Goal: Information Seeking & Learning: Learn about a topic

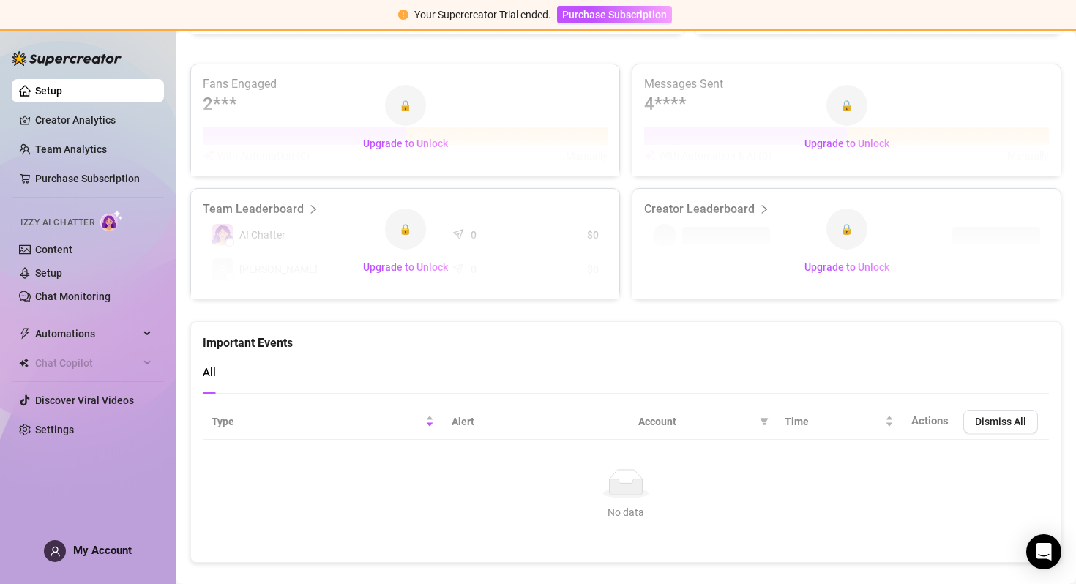
scroll to position [907, 0]
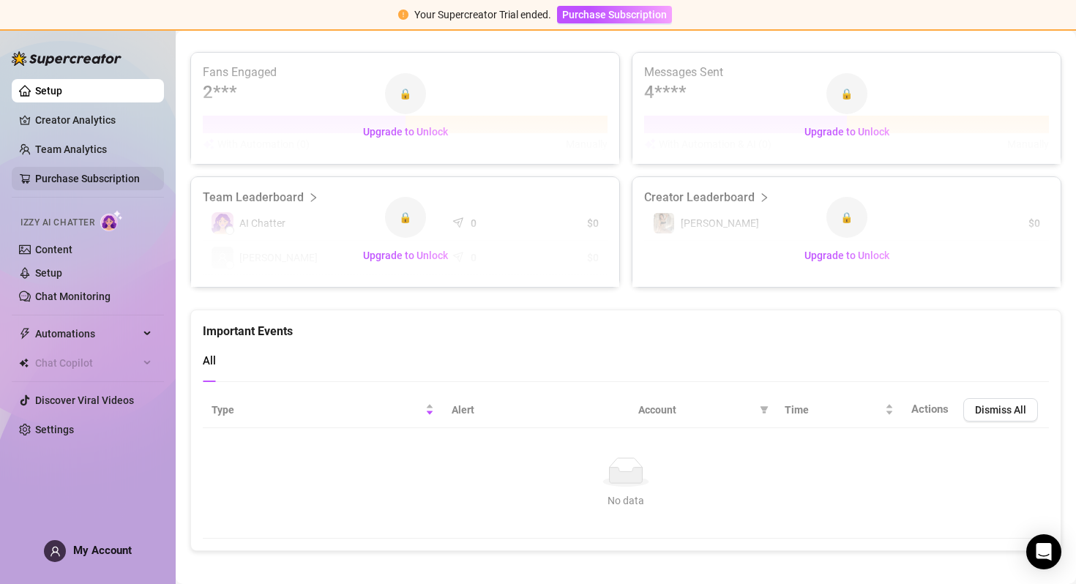
click at [102, 176] on link "Purchase Subscription" at bounding box center [87, 179] width 105 height 12
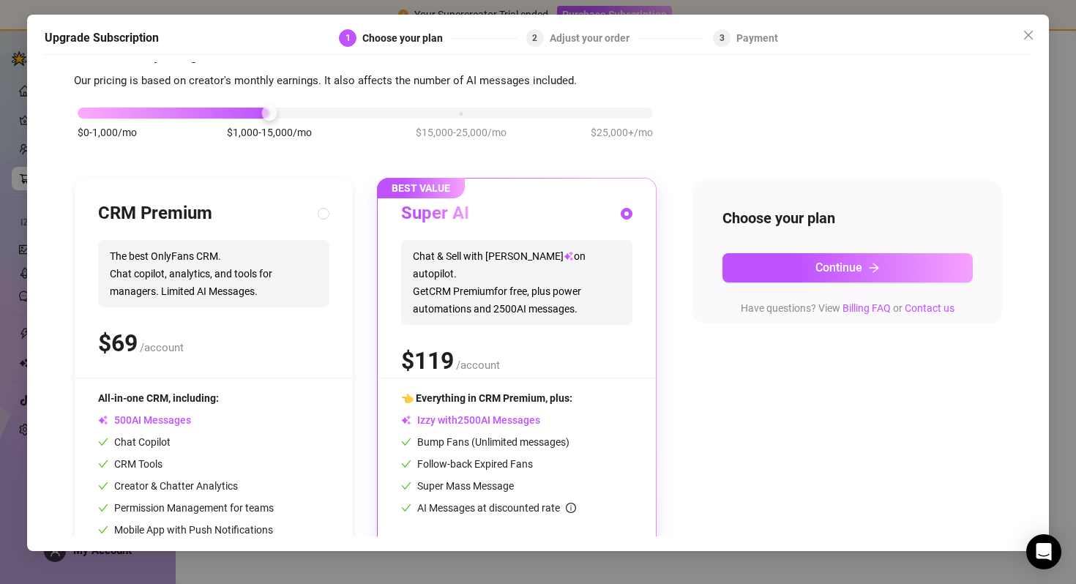
scroll to position [40, 0]
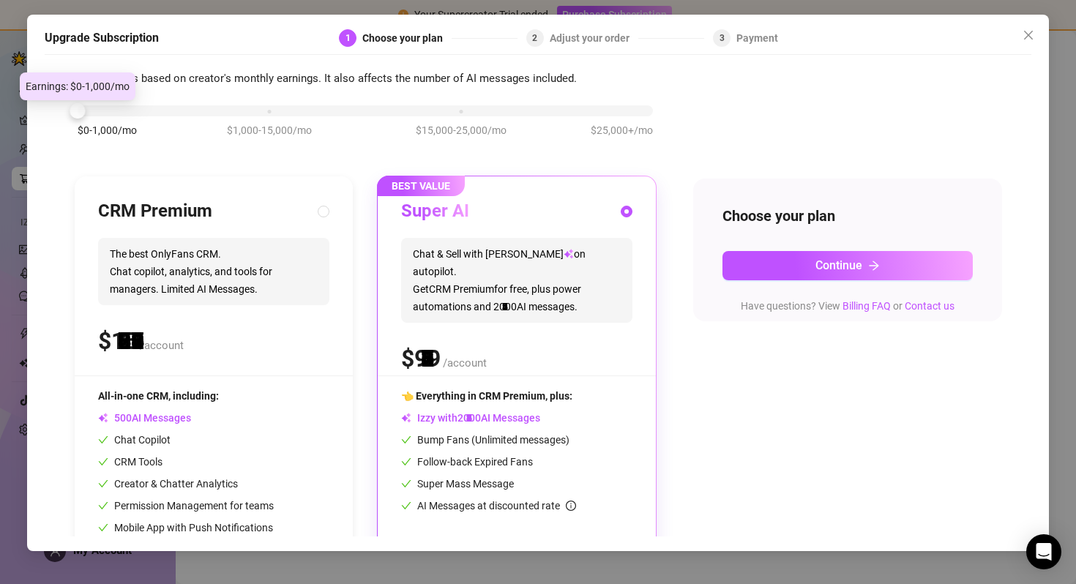
drag, startPoint x: 222, startPoint y: 111, endPoint x: 105, endPoint y: 127, distance: 118.1
click at [105, 111] on div "$0-1,000/mo $1,000-15,000/mo $15,000-25,000/mo $25,000+/mo" at bounding box center [365, 106] width 575 height 9
click at [1029, 35] on icon "close" at bounding box center [1028, 35] width 9 height 9
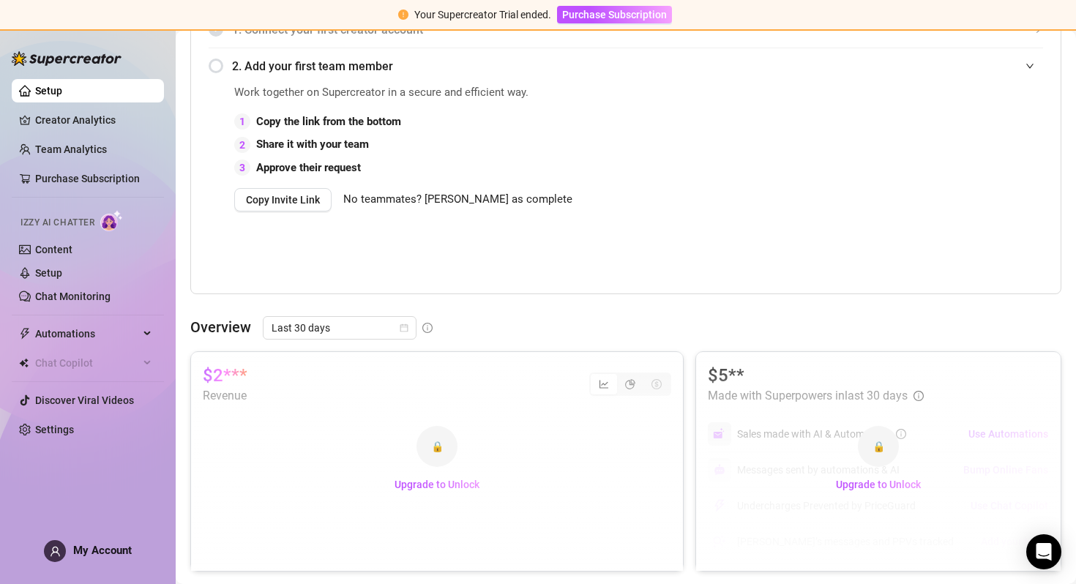
scroll to position [212, 0]
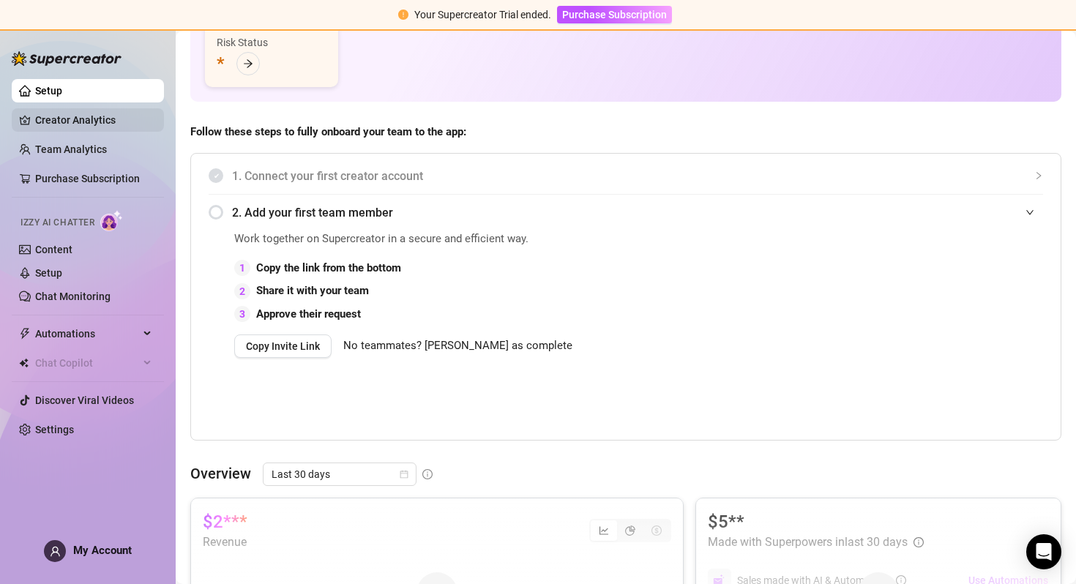
click at [94, 122] on link "Creator Analytics" at bounding box center [93, 119] width 117 height 23
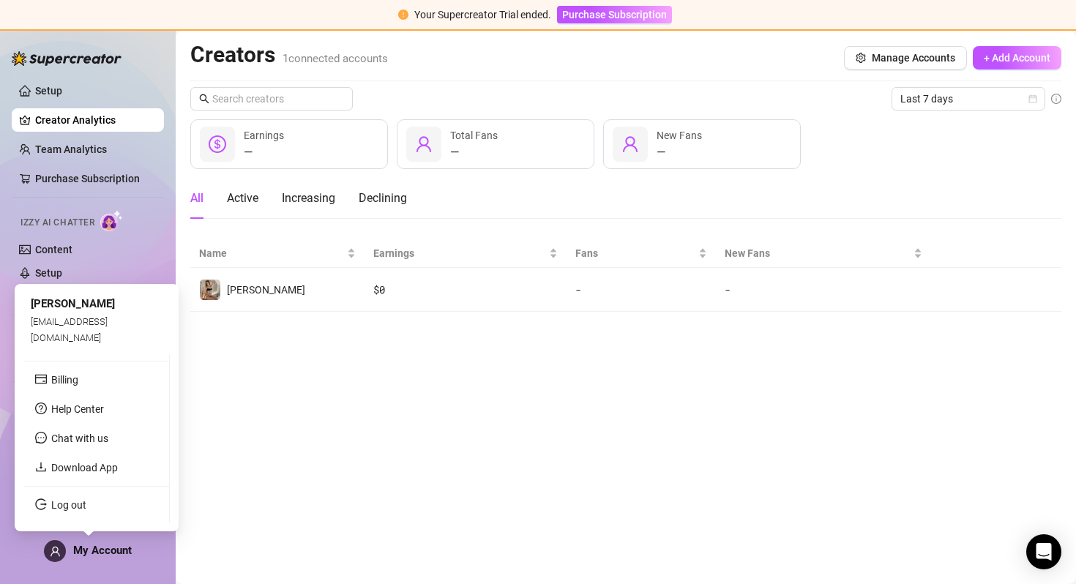
click at [89, 558] on div "My Account" at bounding box center [88, 551] width 88 height 22
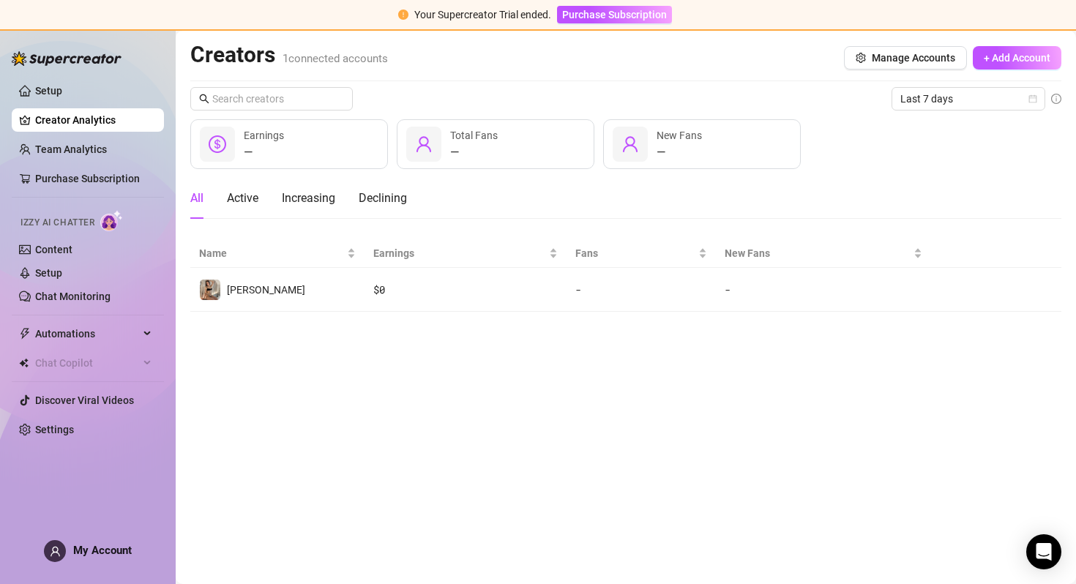
click at [464, 428] on main "Creators 1 connected accounts Manage Accounts + Add Account Last 7 days — Earni…" at bounding box center [626, 307] width 900 height 553
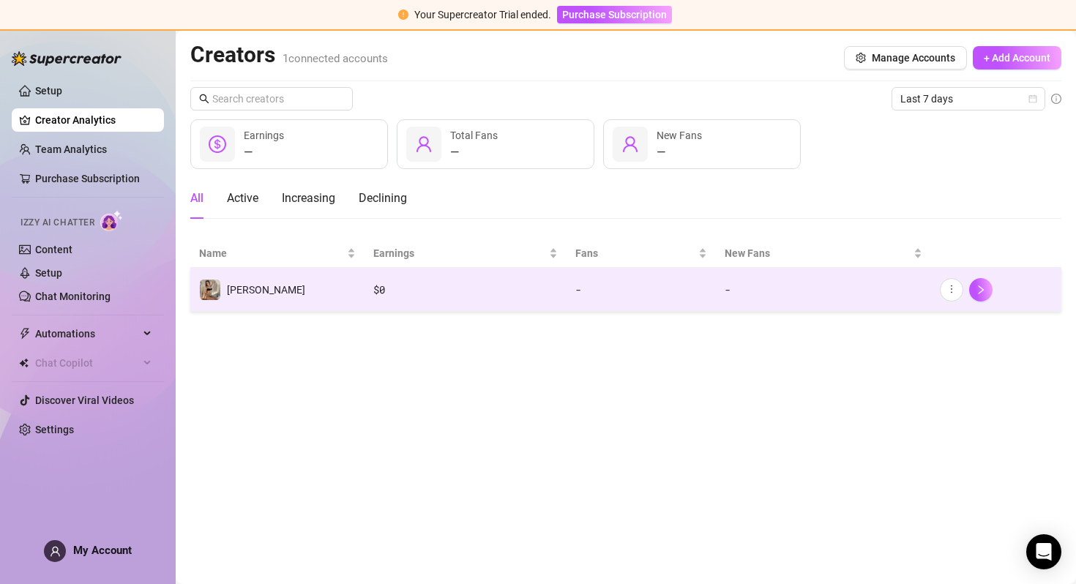
click at [282, 296] on td "[PERSON_NAME]" at bounding box center [277, 290] width 174 height 44
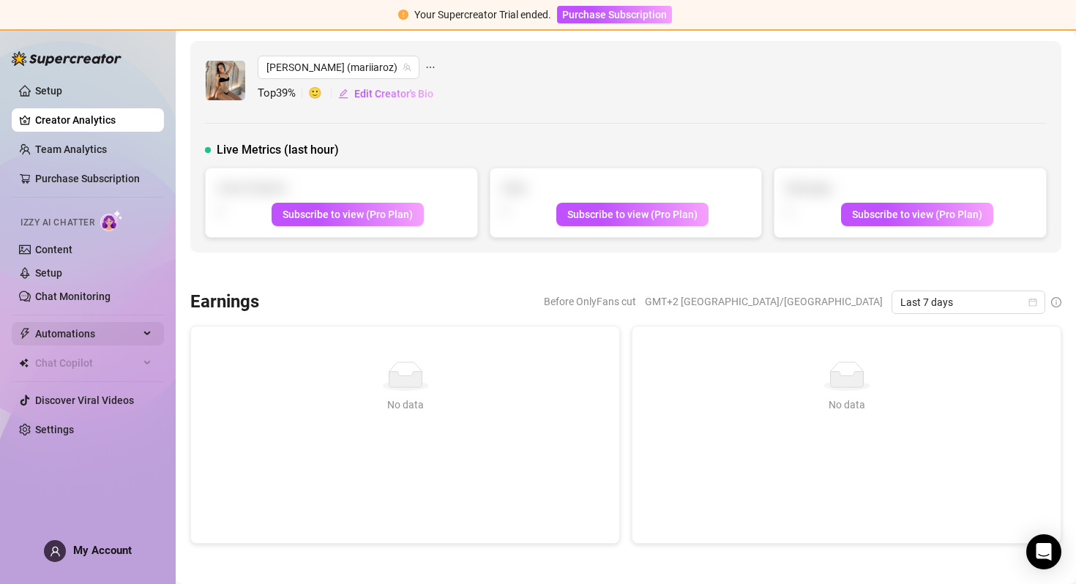
click at [97, 337] on span "Automations" at bounding box center [87, 333] width 104 height 23
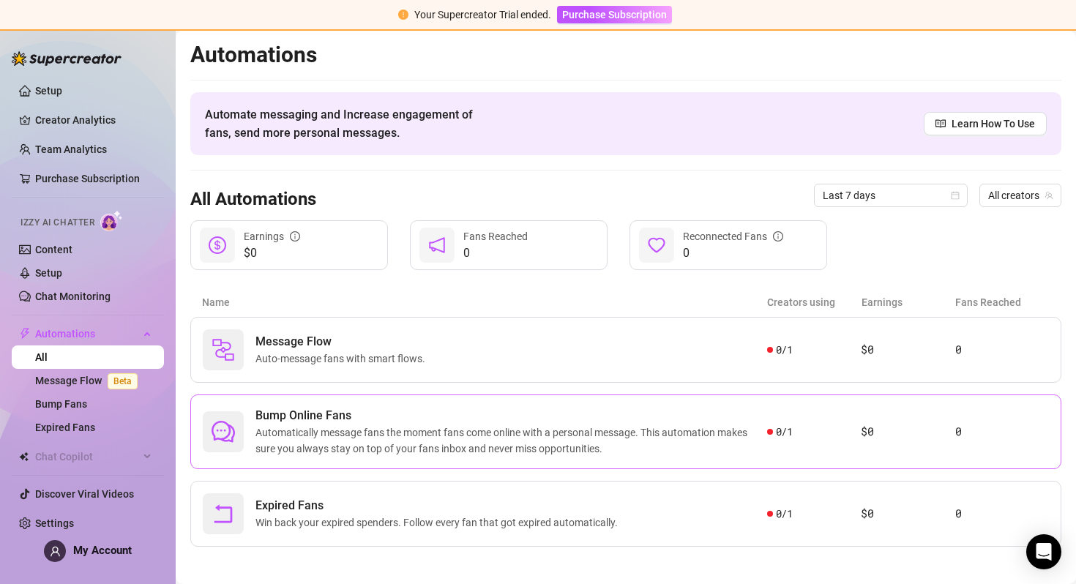
scroll to position [7, 0]
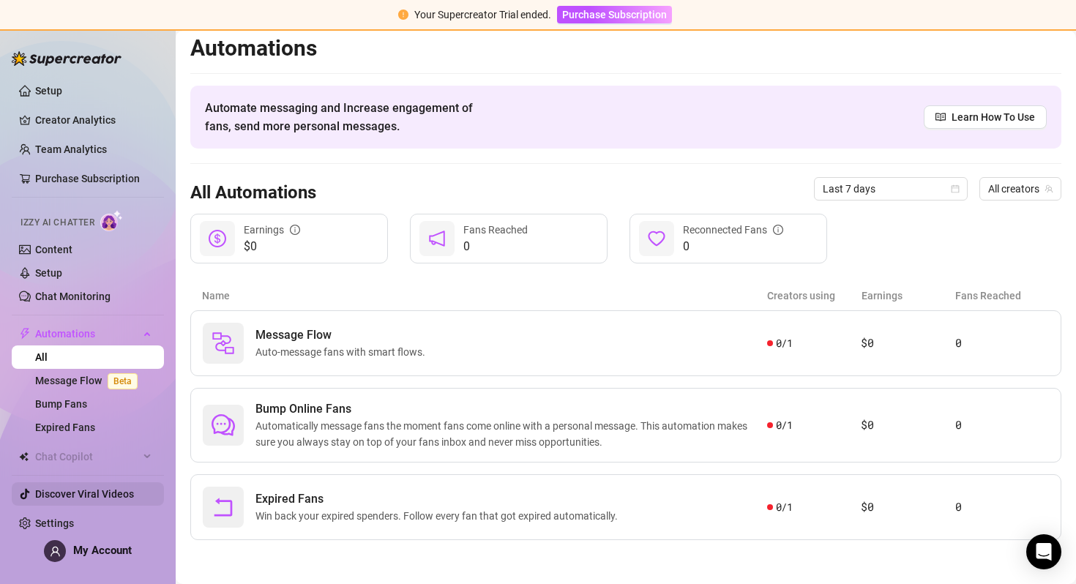
click at [76, 492] on link "Discover Viral Videos" at bounding box center [84, 494] width 99 height 12
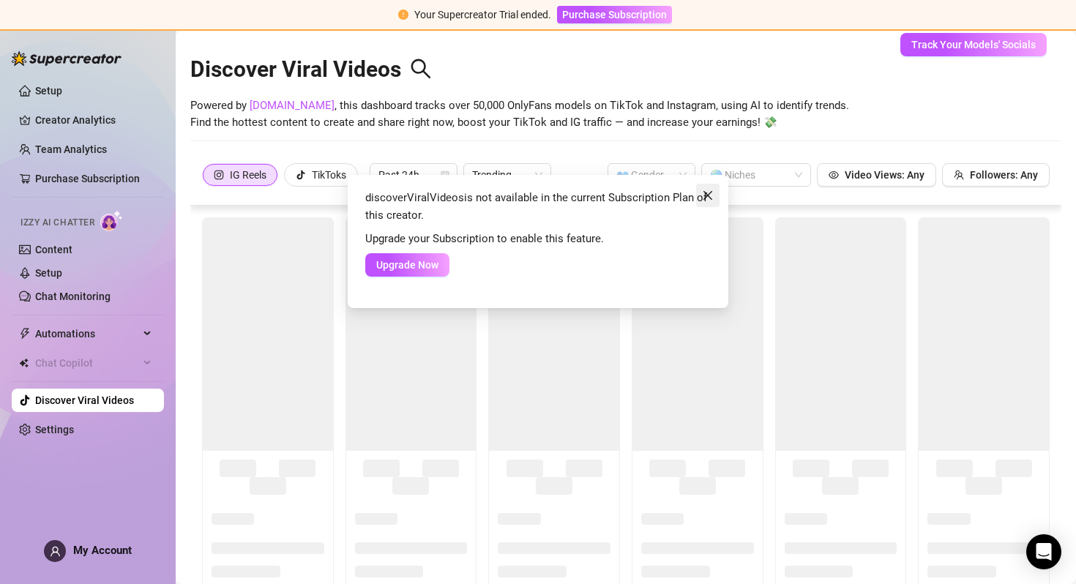
click at [707, 191] on icon "close" at bounding box center [708, 196] width 12 height 12
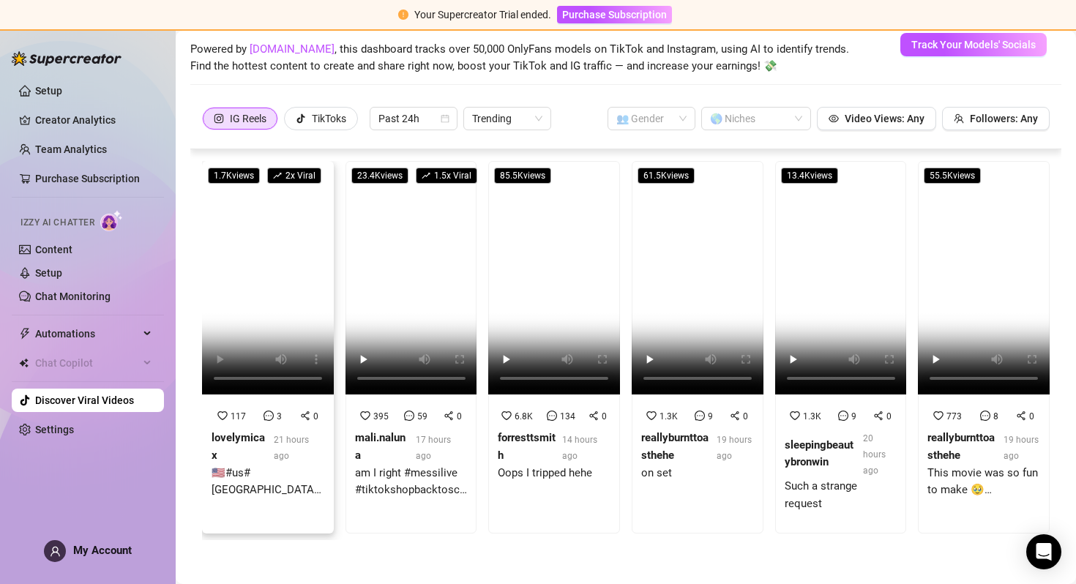
click at [277, 274] on video at bounding box center [268, 278] width 132 height 234
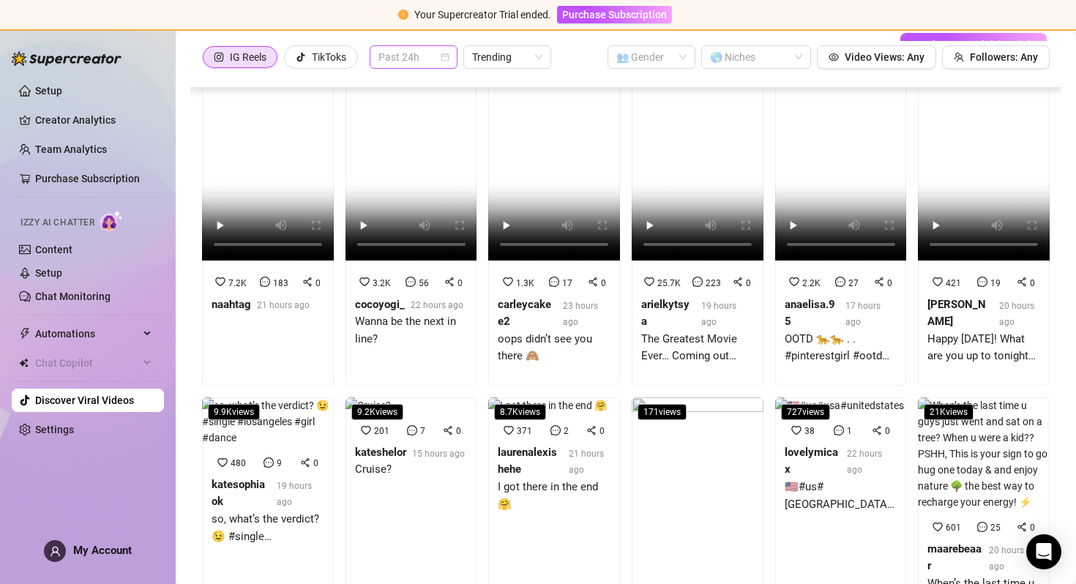
click at [430, 53] on span "Past 24h" at bounding box center [413, 57] width 70 height 22
click at [423, 105] on div "Past Week" at bounding box center [416, 110] width 64 height 16
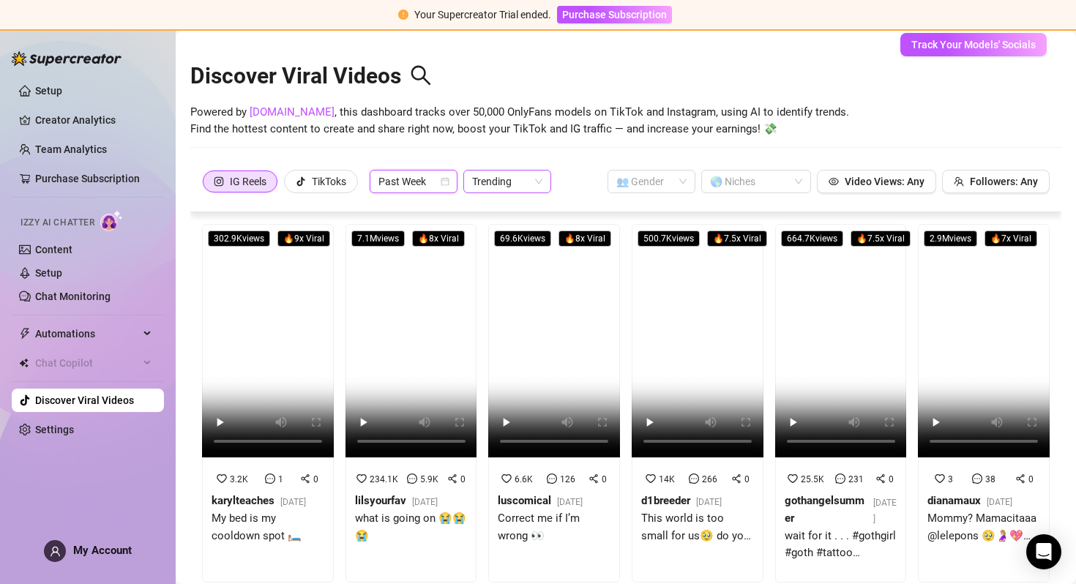
click at [502, 182] on span "Trending" at bounding box center [507, 182] width 70 height 22
click at [532, 229] on div "Most Views" at bounding box center [509, 234] width 64 height 16
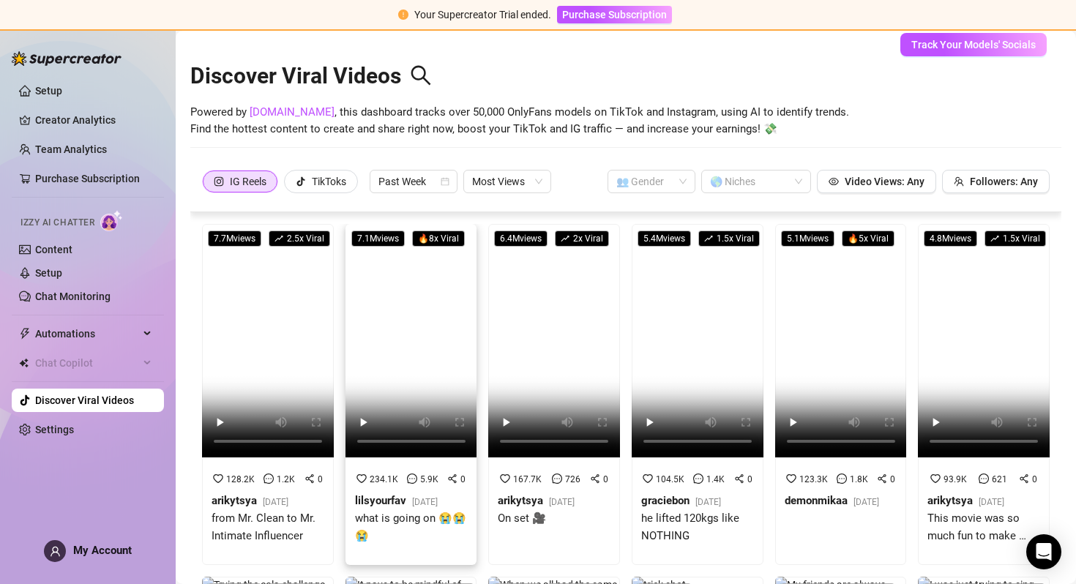
click at [386, 335] on video at bounding box center [412, 341] width 132 height 234
click at [850, 253] on video at bounding box center [841, 341] width 132 height 234
